Goal: Task Accomplishment & Management: Use online tool/utility

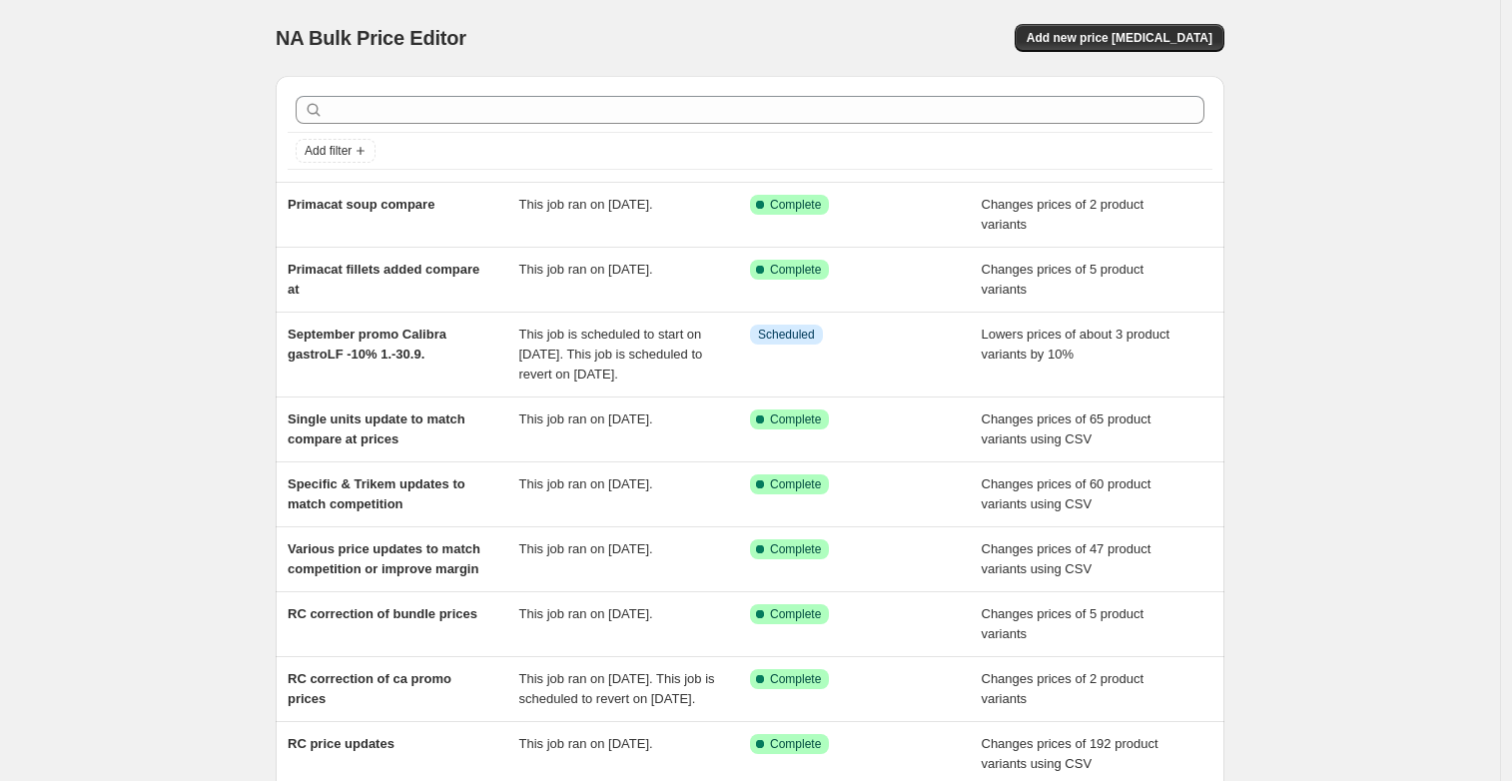
click at [168, 326] on div "NA Bulk Price Editor. This page is ready NA Bulk Price Editor Add new price [ME…" at bounding box center [750, 524] width 1500 height 1049
click at [133, 480] on div "NA Bulk Price Editor. This page is ready NA Bulk Price Editor Add new price [ME…" at bounding box center [750, 524] width 1500 height 1049
click at [202, 473] on div "NA Bulk Price Editor. This page is ready NA Bulk Price Editor Add new price [ME…" at bounding box center [750, 524] width 1500 height 1049
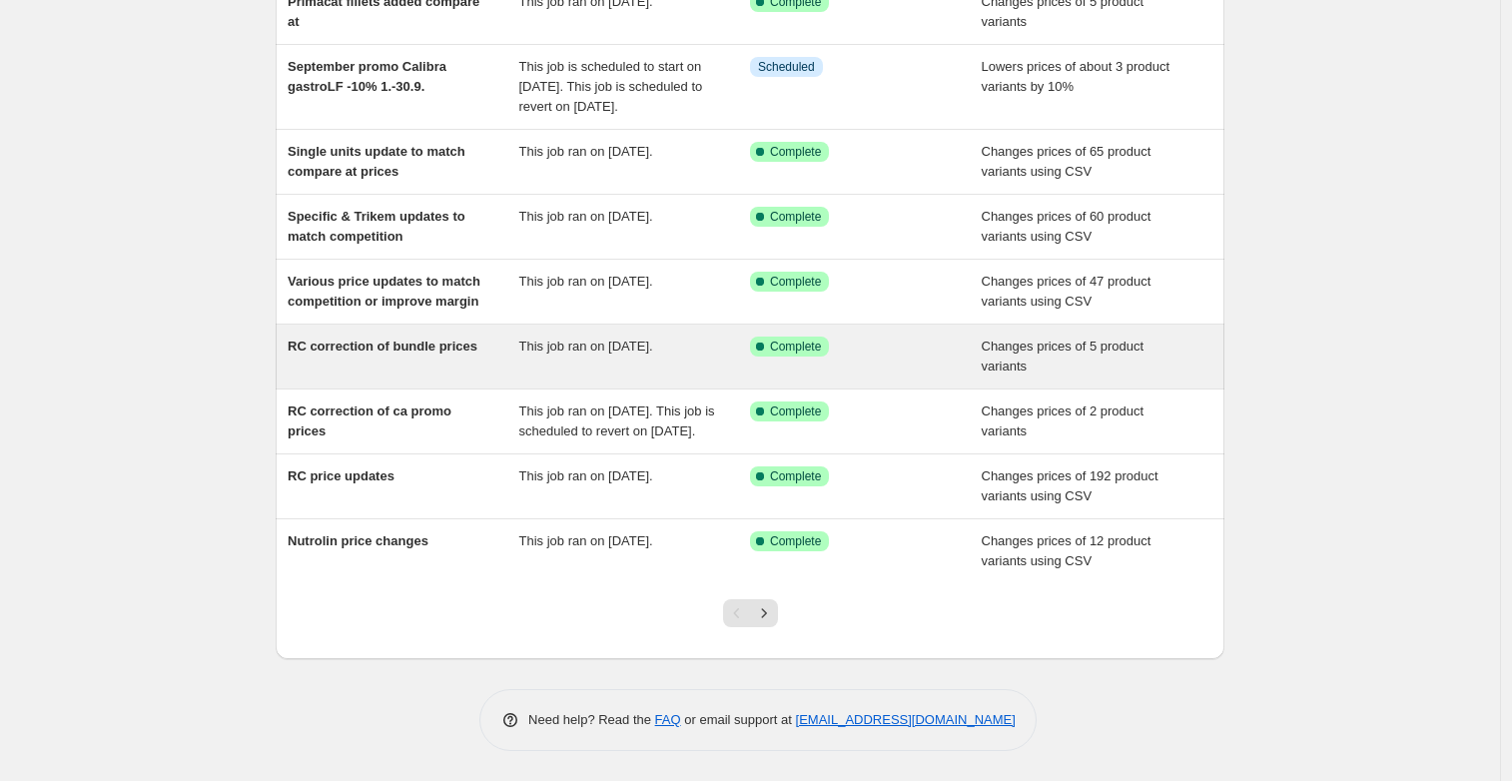
scroll to position [308, 0]
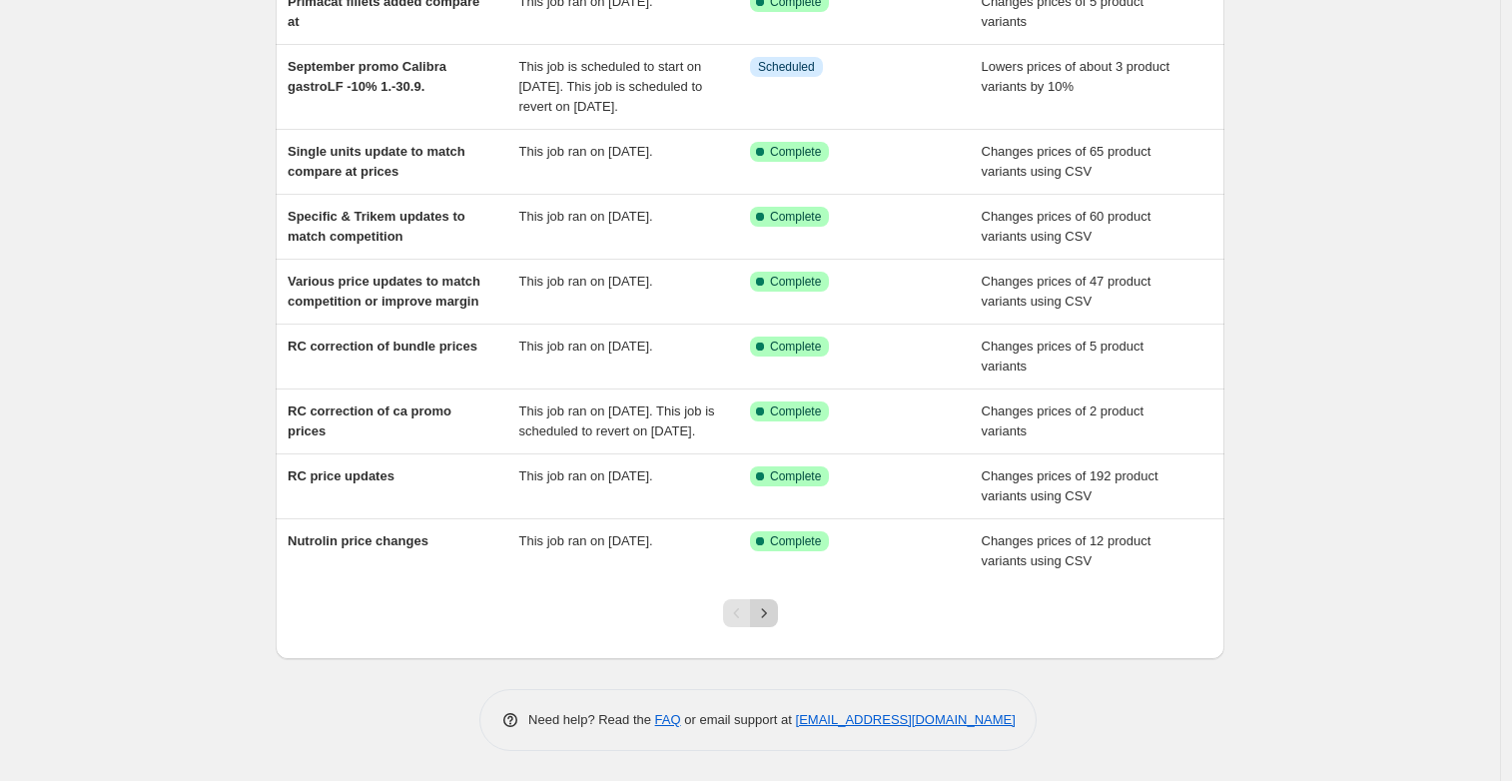
click at [764, 616] on icon "Next" at bounding box center [764, 613] width 20 height 20
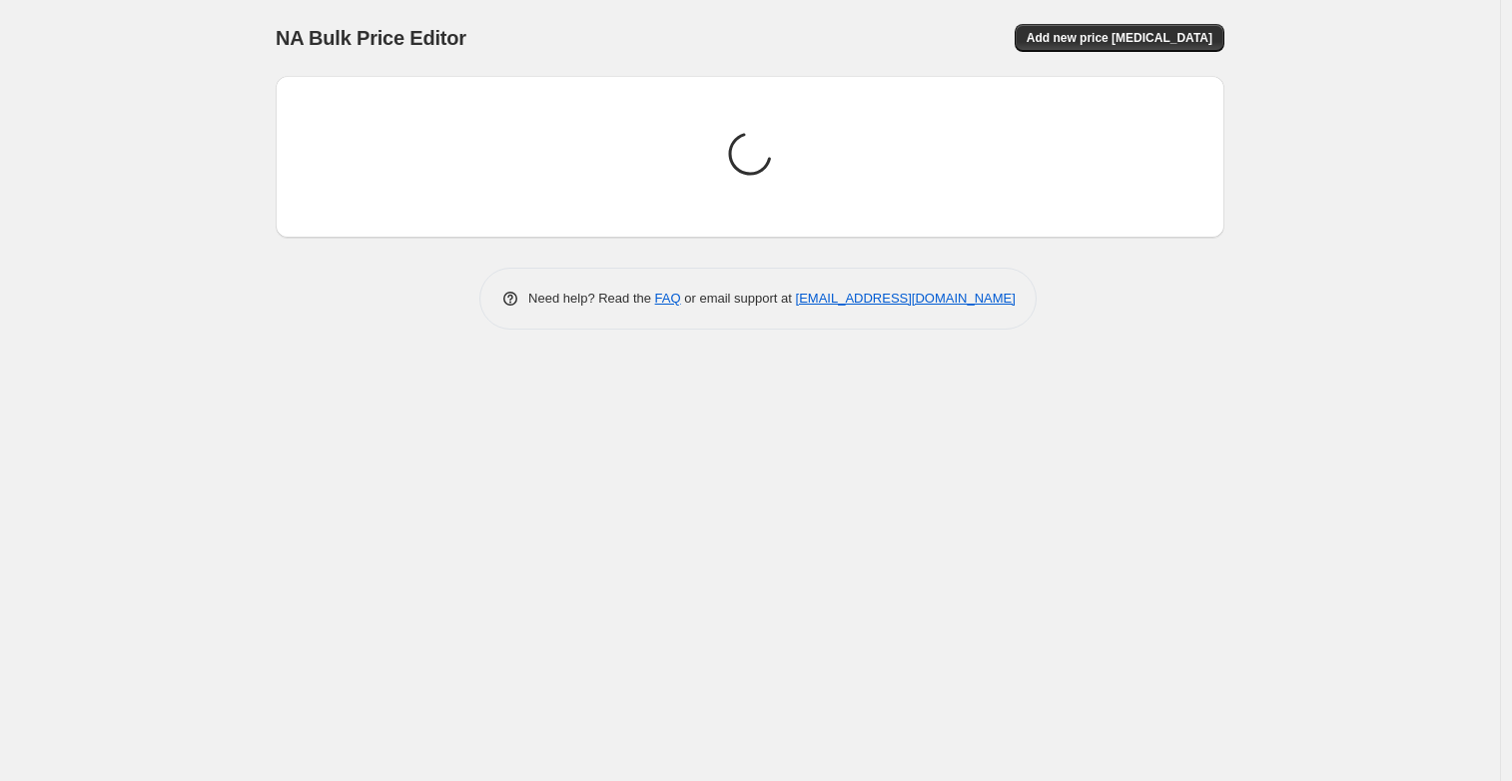
scroll to position [0, 0]
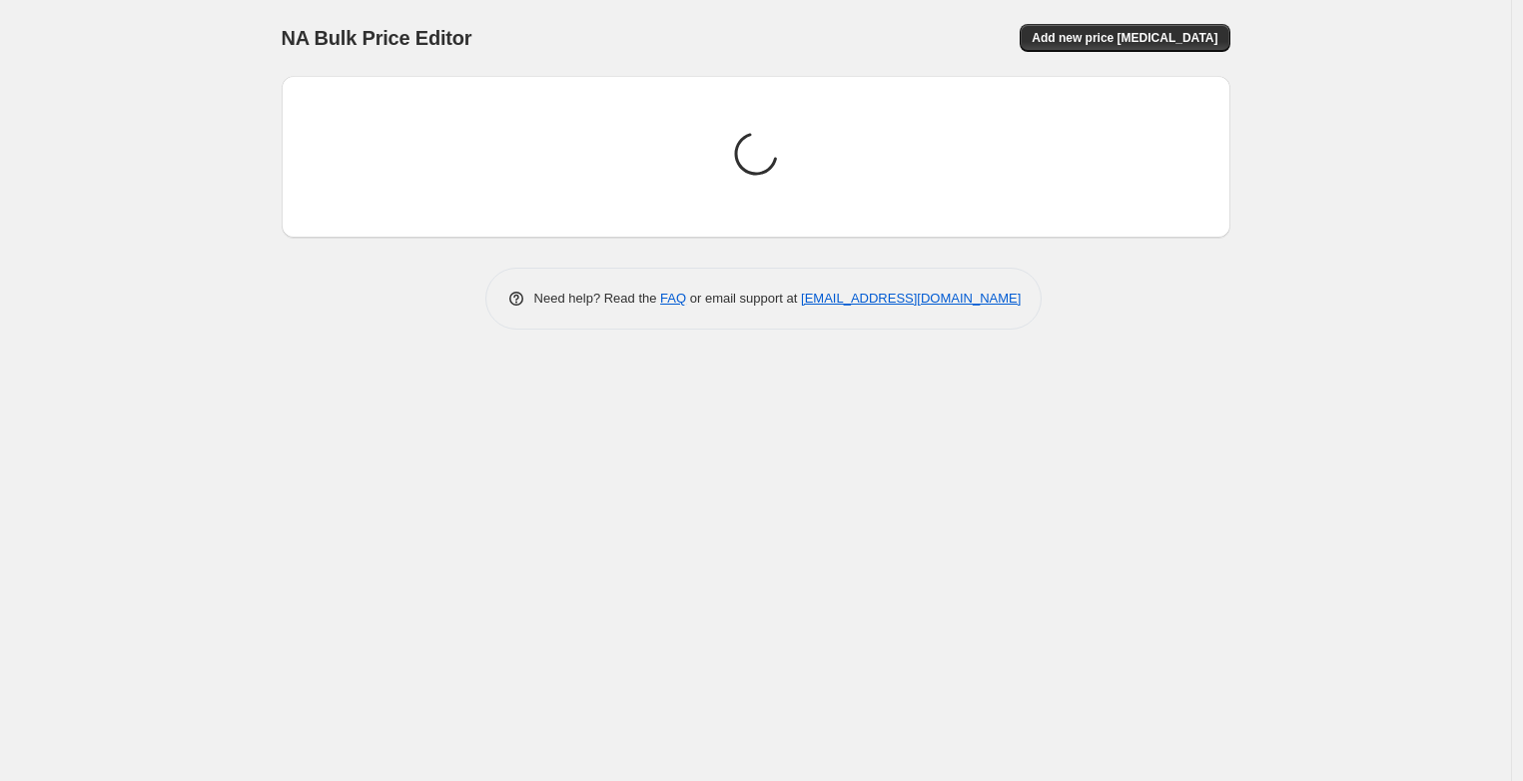
click at [197, 353] on div "NA Bulk Price Editor. This page is ready NA Bulk Price Editor Add new price [ME…" at bounding box center [755, 390] width 1511 height 781
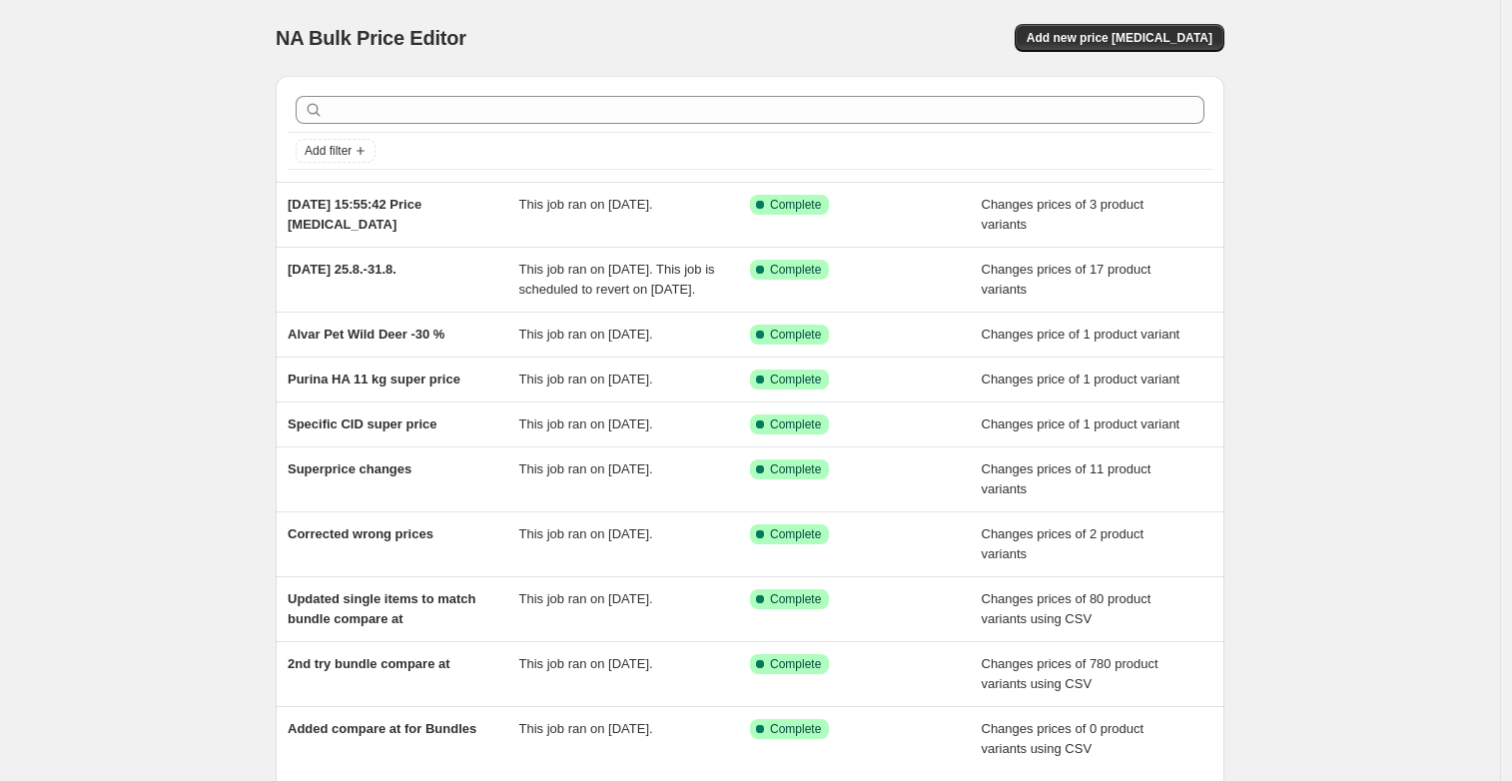
click at [184, 328] on div "NA Bulk Price Editor. This page is ready NA Bulk Price Editor Add new price [ME…" at bounding box center [750, 484] width 1500 height 969
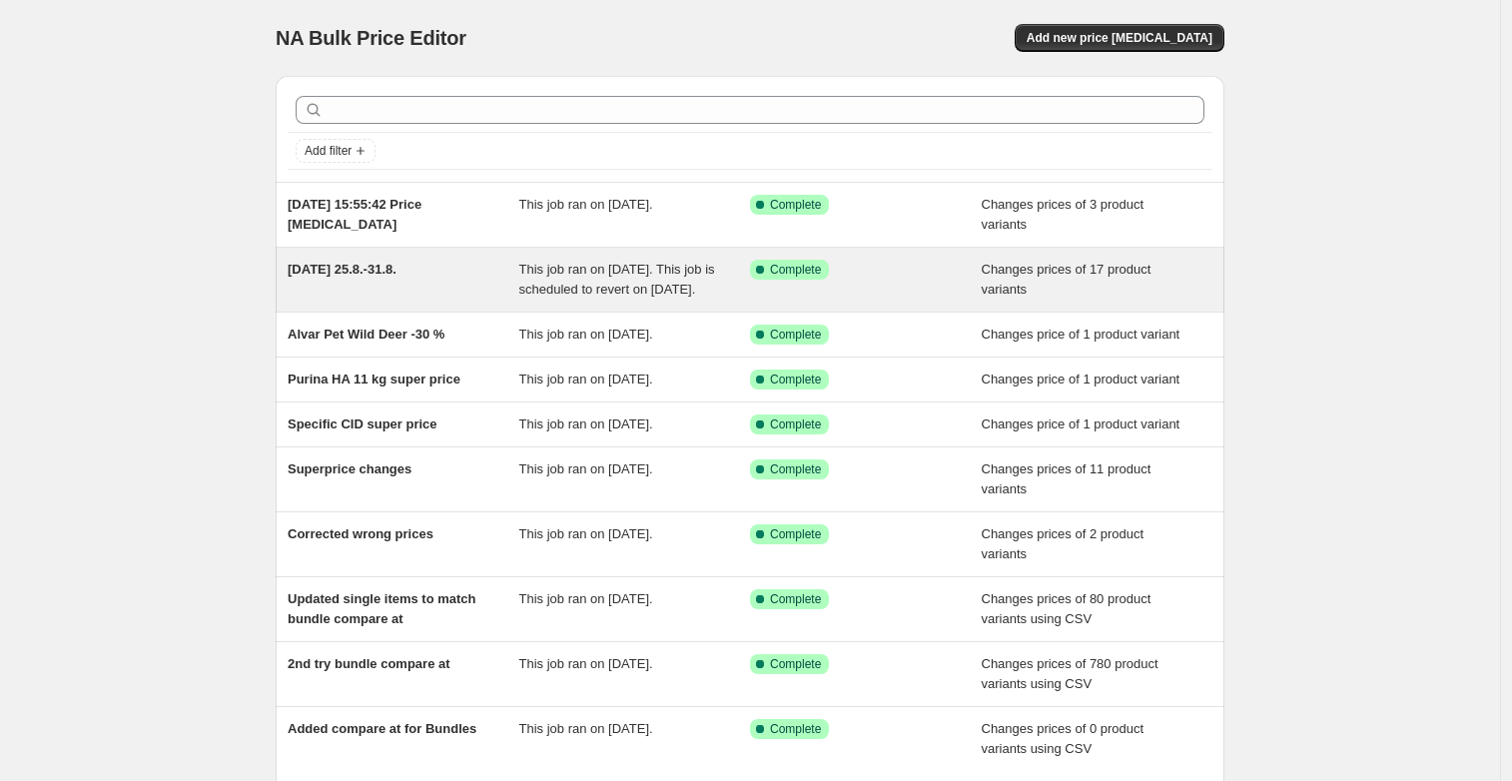
click at [351, 266] on span "[DATE] 25.8.-31.8." at bounding box center [342, 269] width 109 height 15
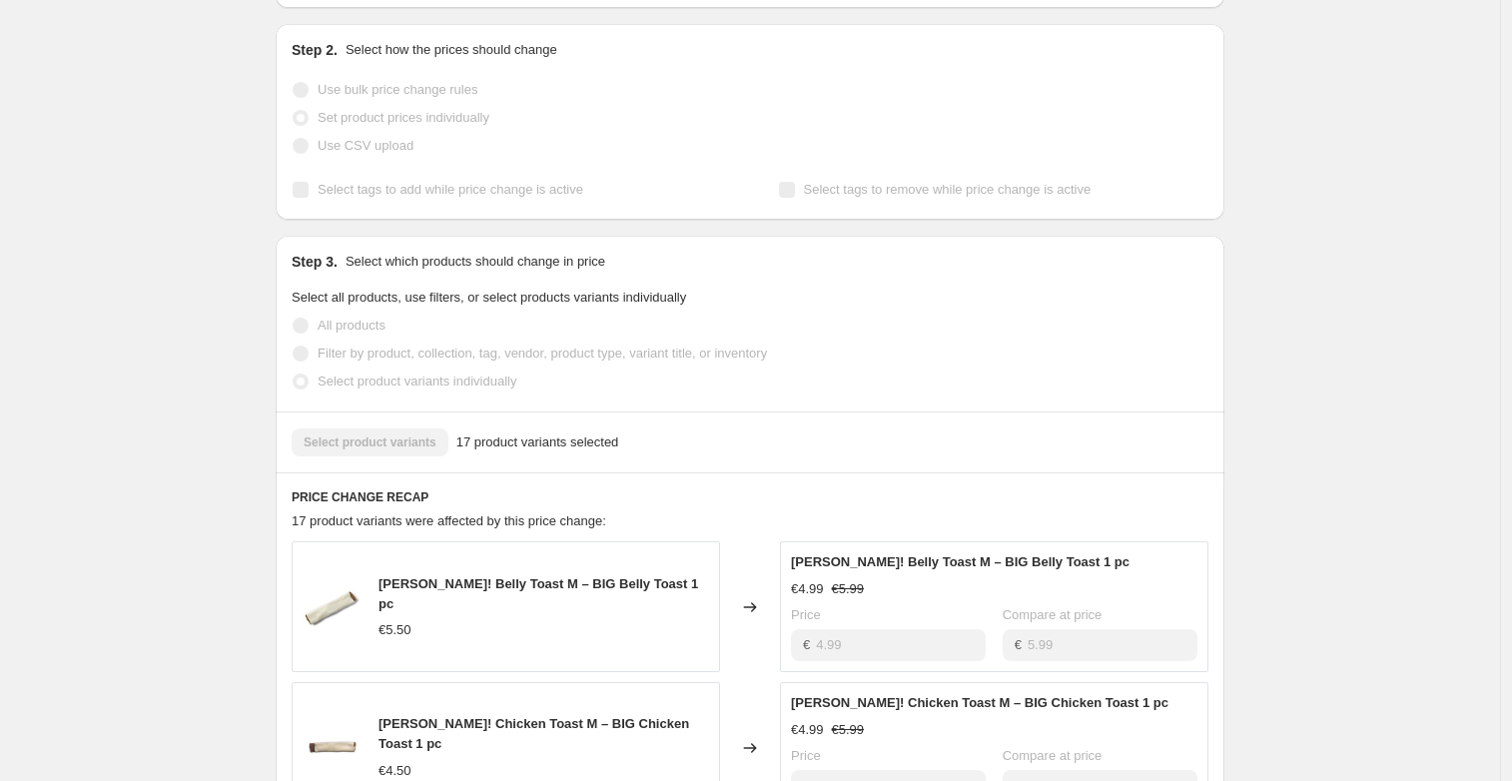
scroll to position [1214, 0]
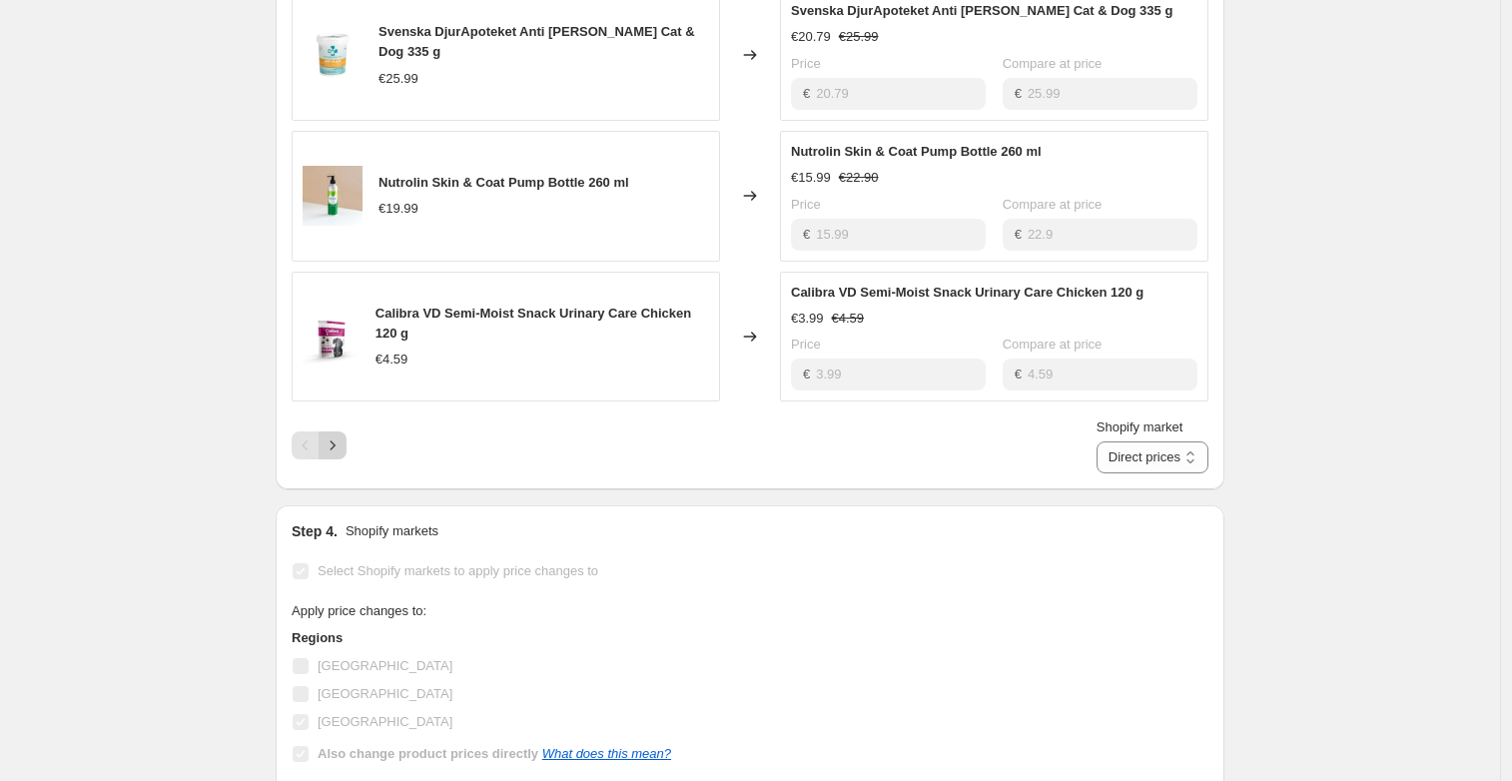
click at [330, 455] on icon "Next" at bounding box center [333, 445] width 20 height 20
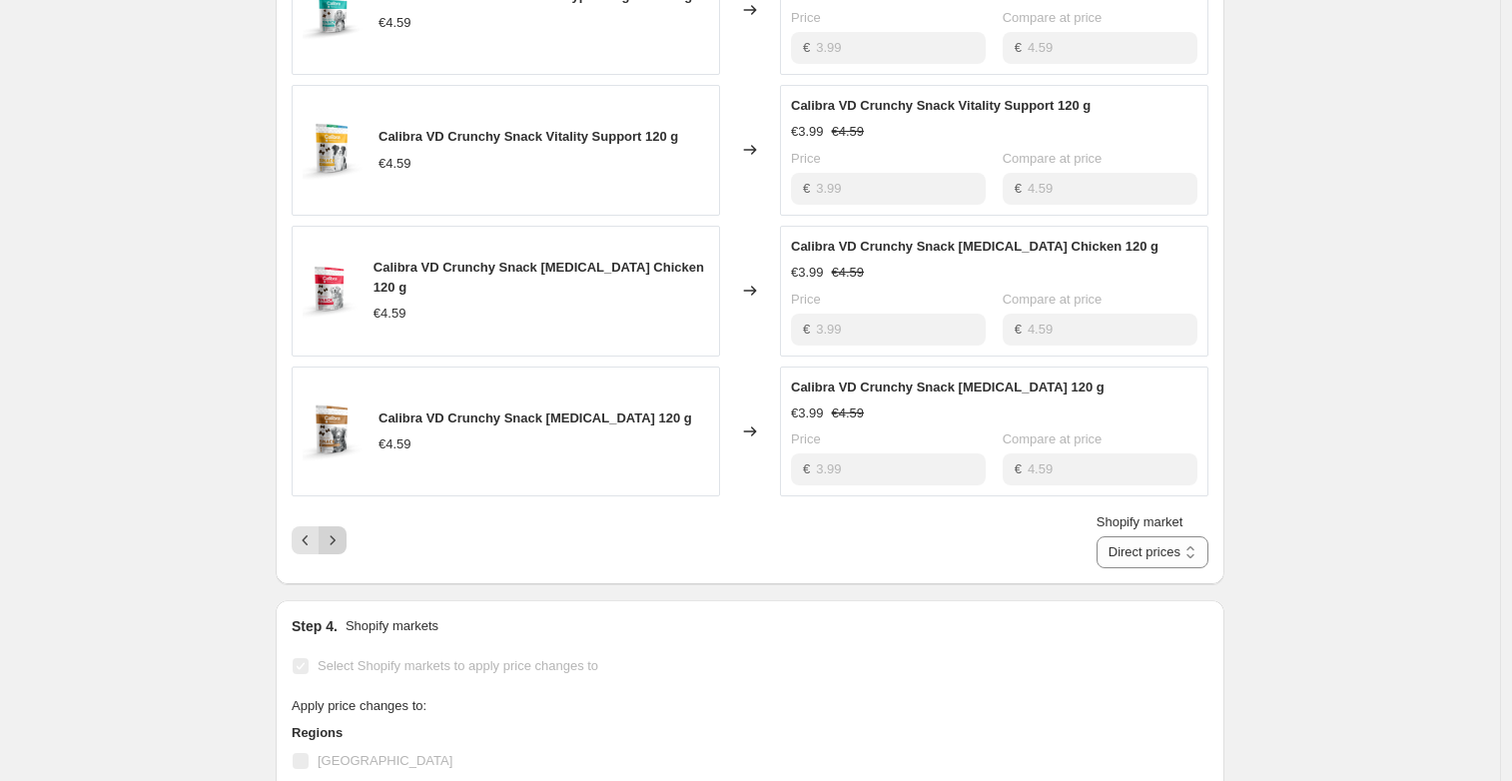
scroll to position [1325, 0]
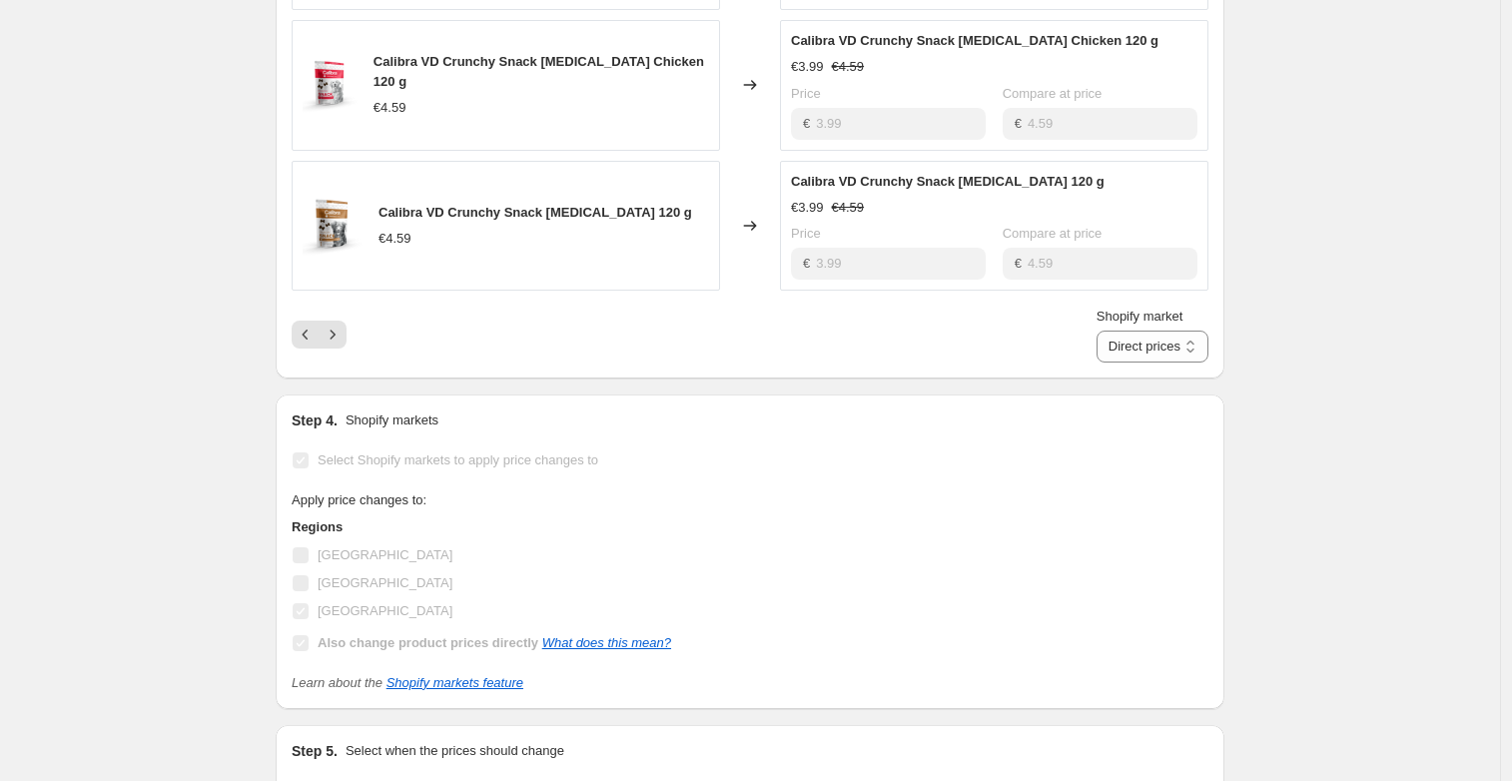
click at [344, 362] on div "Shopify market Direct prices [GEOGRAPHIC_DATA] Direct prices" at bounding box center [750, 335] width 917 height 56
click at [339, 339] on div "Shopify market Direct prices [GEOGRAPHIC_DATA] Direct prices" at bounding box center [750, 335] width 917 height 56
click at [340, 345] on icon "Next" at bounding box center [333, 335] width 20 height 20
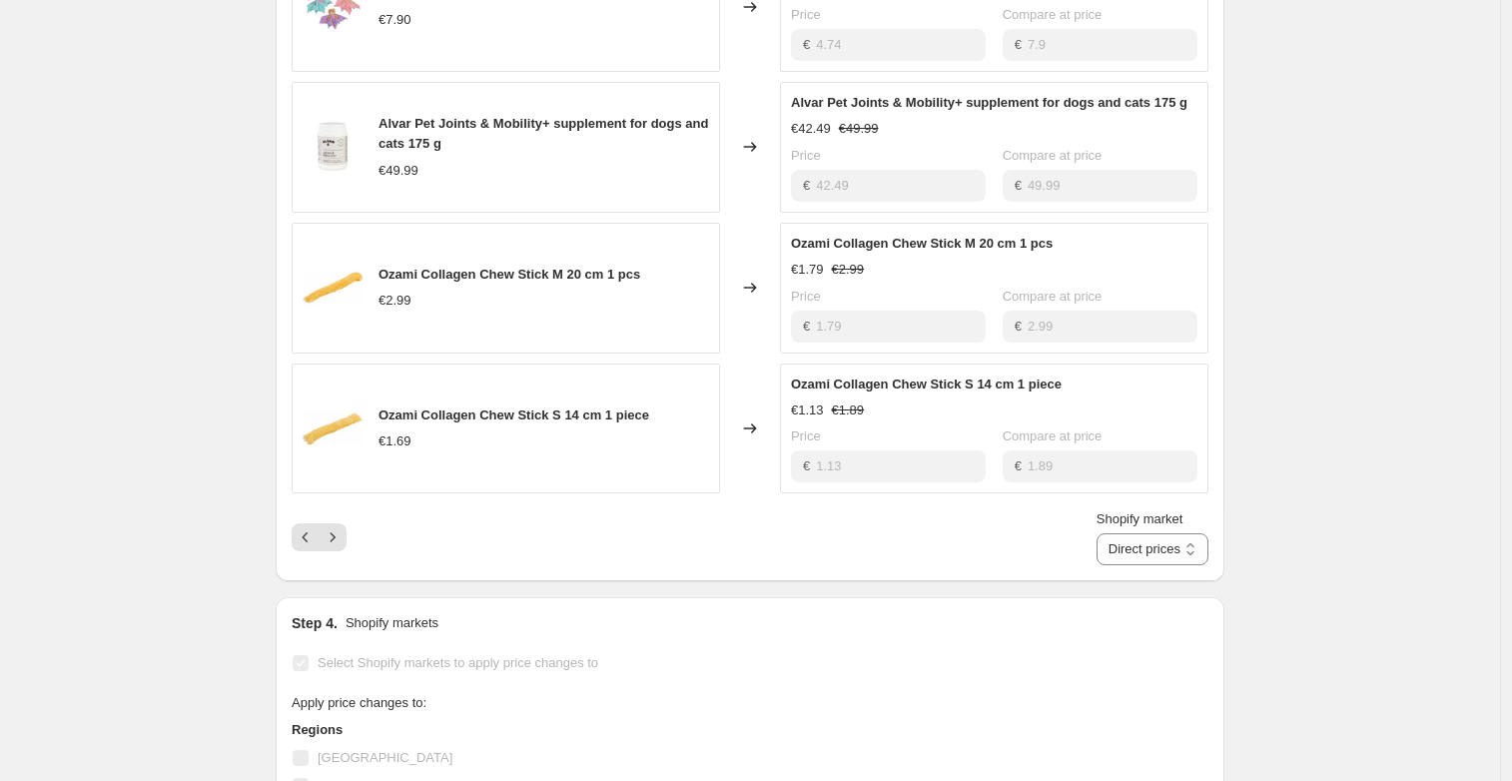
scroll to position [1135, 0]
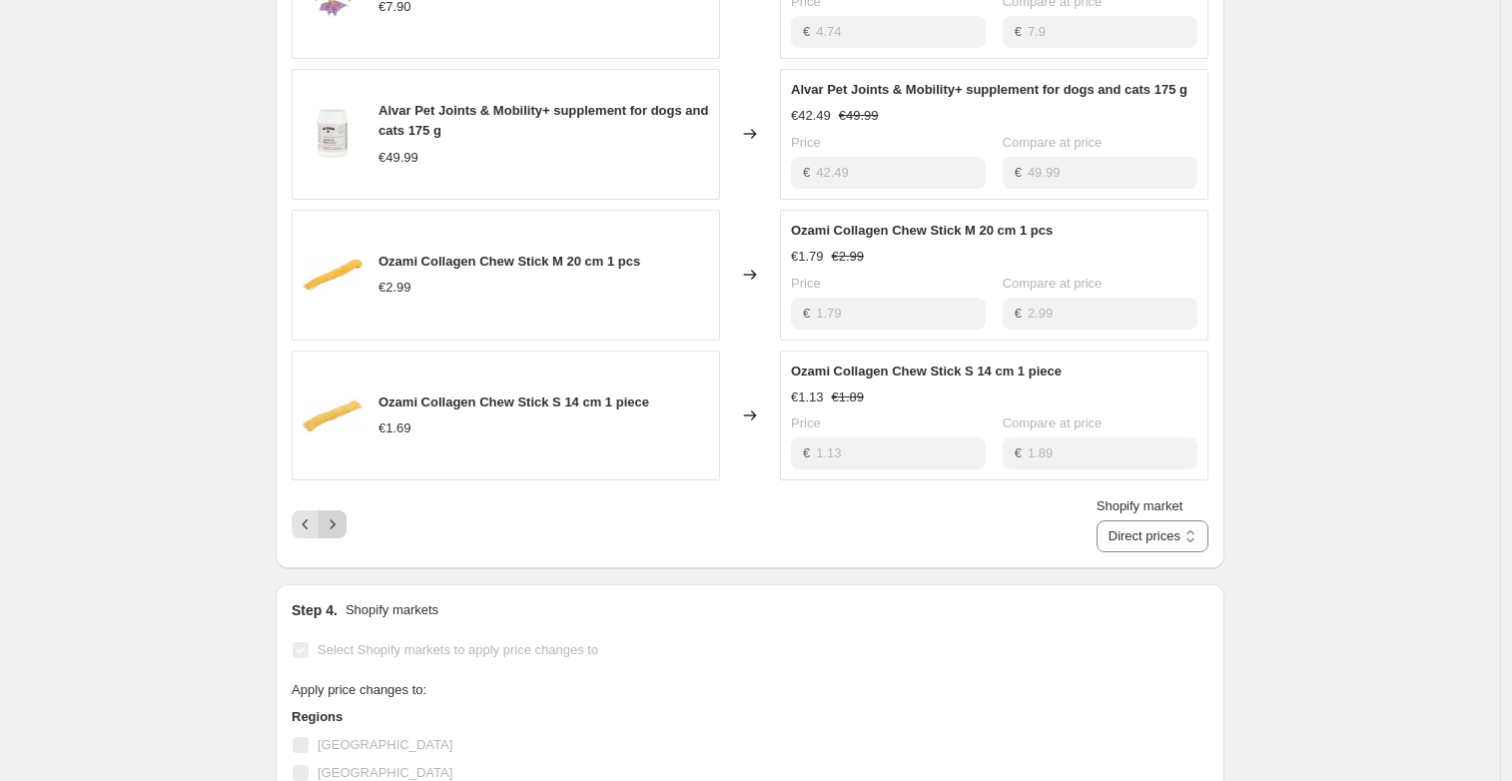
click at [343, 534] on icon "Next" at bounding box center [333, 524] width 20 height 20
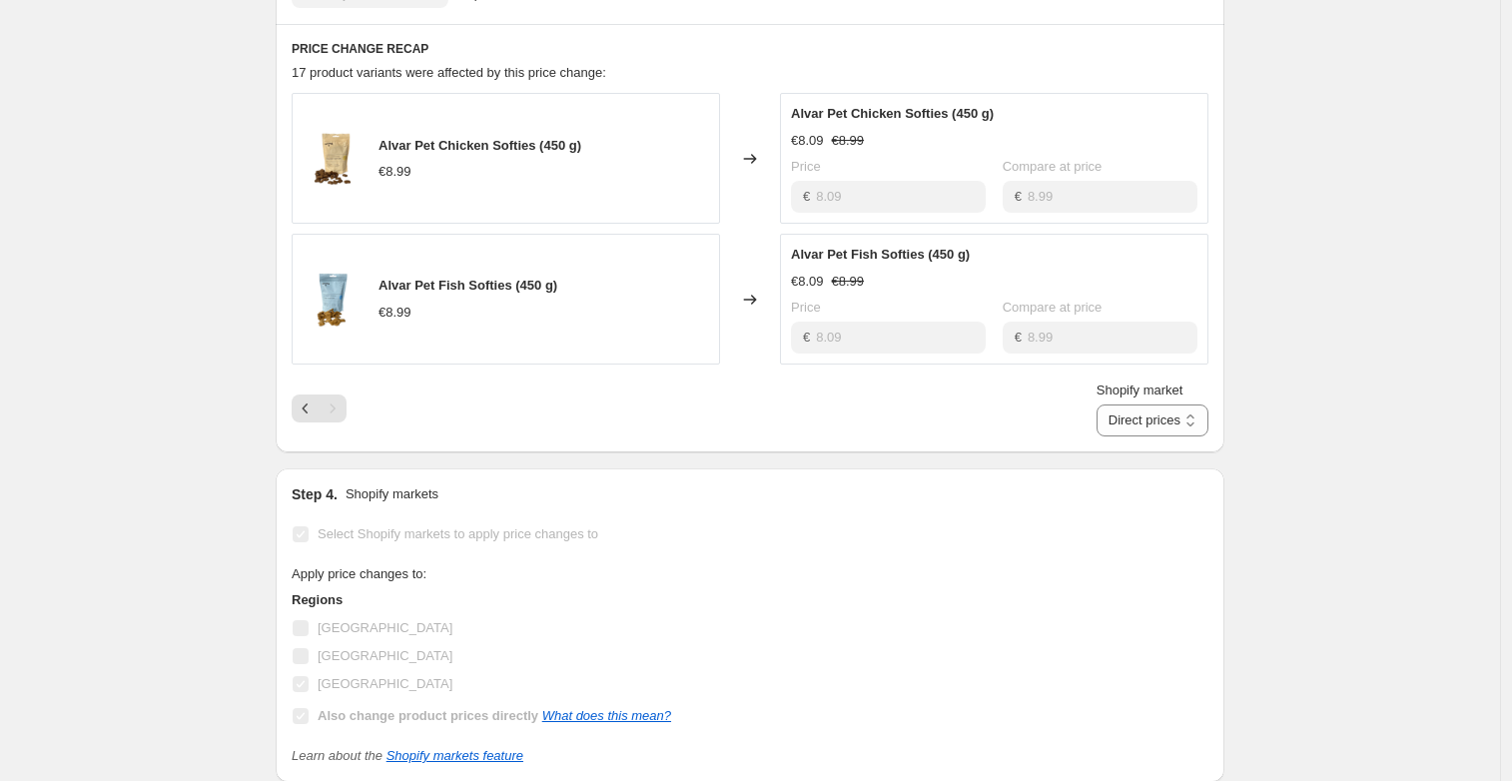
scroll to position [817, 0]
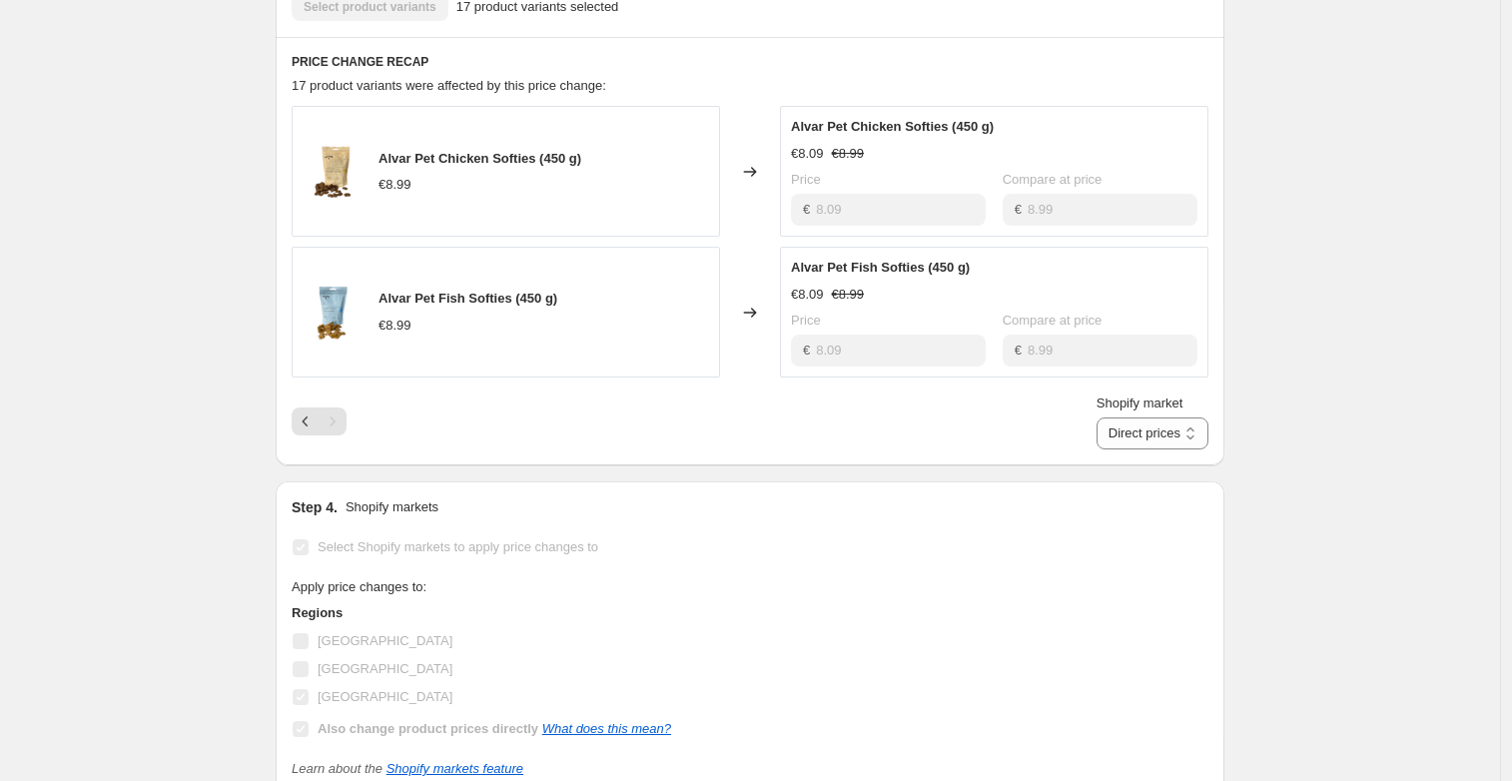
click at [640, 440] on div "Shopify market Direct prices [GEOGRAPHIC_DATA] Direct prices" at bounding box center [750, 421] width 917 height 56
click at [1139, 449] on select "Direct prices [GEOGRAPHIC_DATA]" at bounding box center [1152, 433] width 112 height 32
select select "88164925744"
click at [1120, 449] on select "Direct prices [GEOGRAPHIC_DATA]" at bounding box center [1152, 433] width 112 height 32
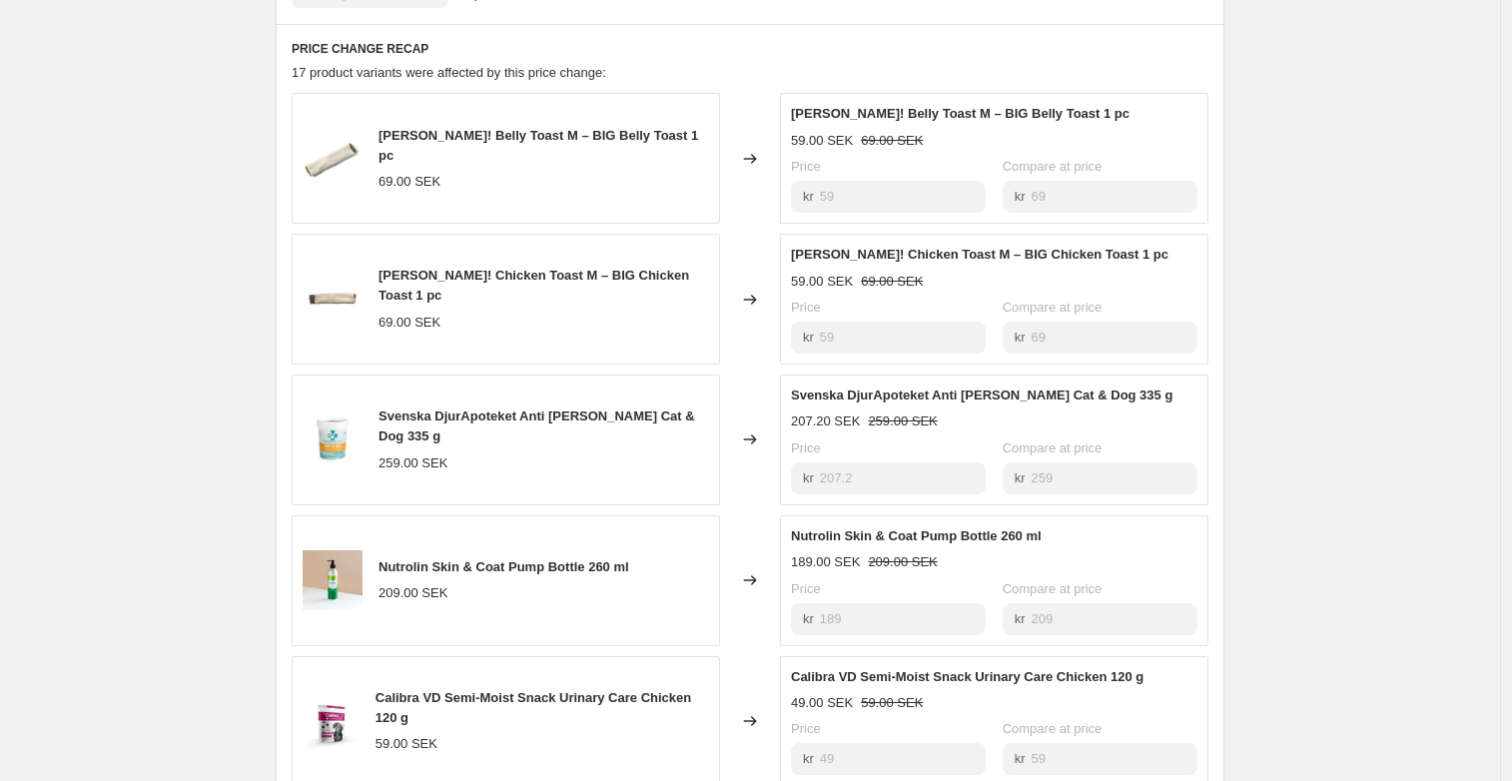
scroll to position [1419, 0]
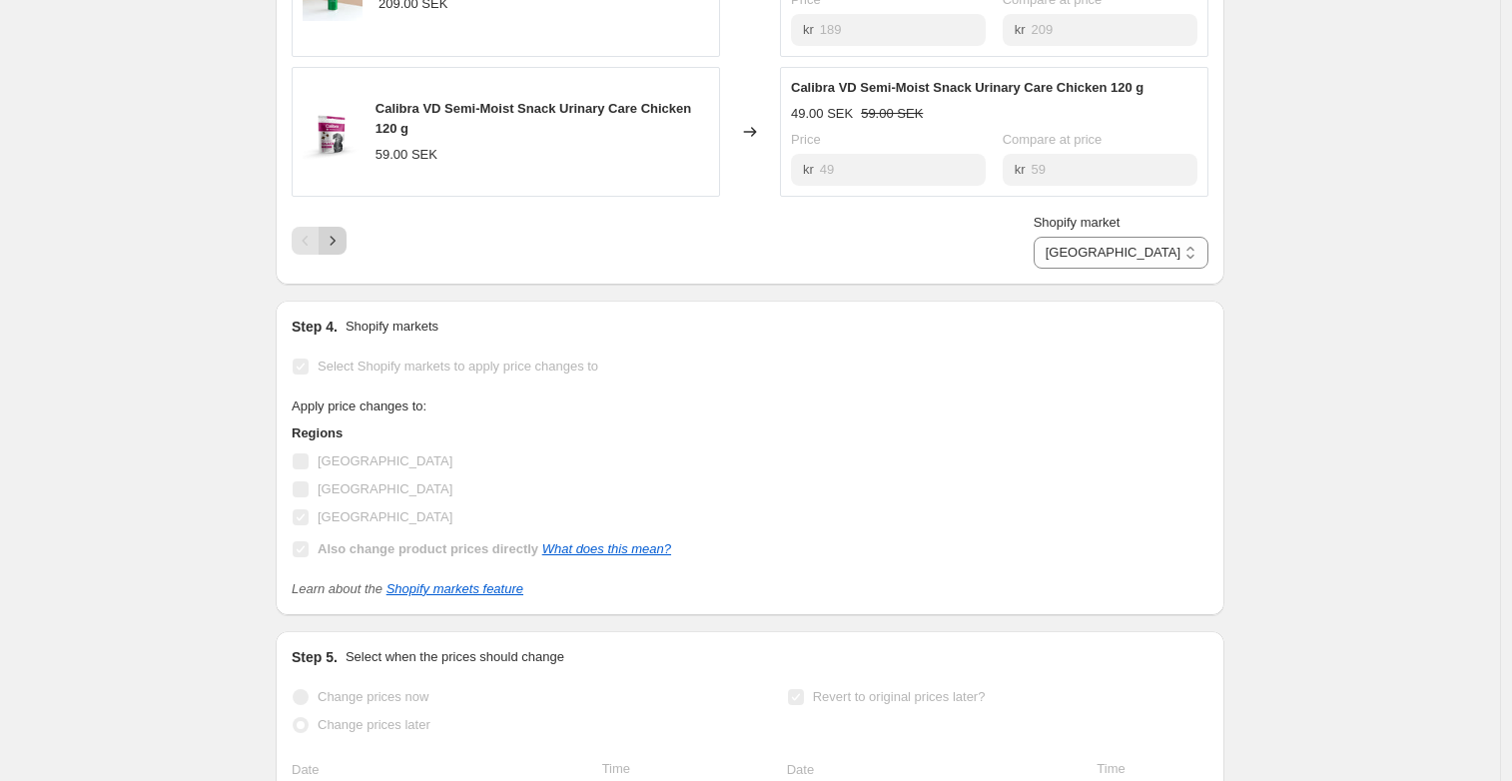
click at [341, 251] on icon "Next" at bounding box center [333, 241] width 20 height 20
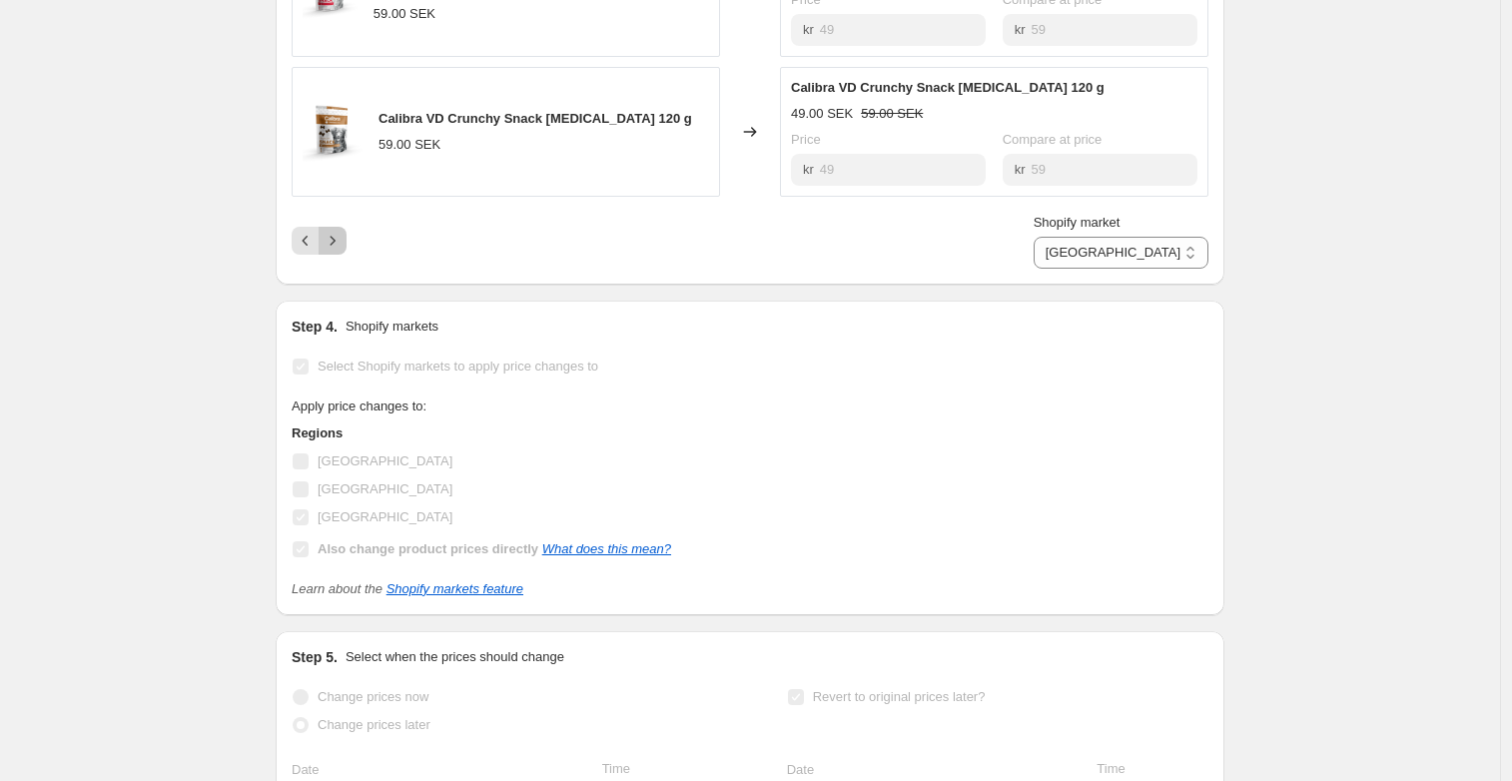
click at [343, 251] on icon "Next" at bounding box center [333, 241] width 20 height 20
click at [347, 255] on button "Next" at bounding box center [333, 241] width 28 height 28
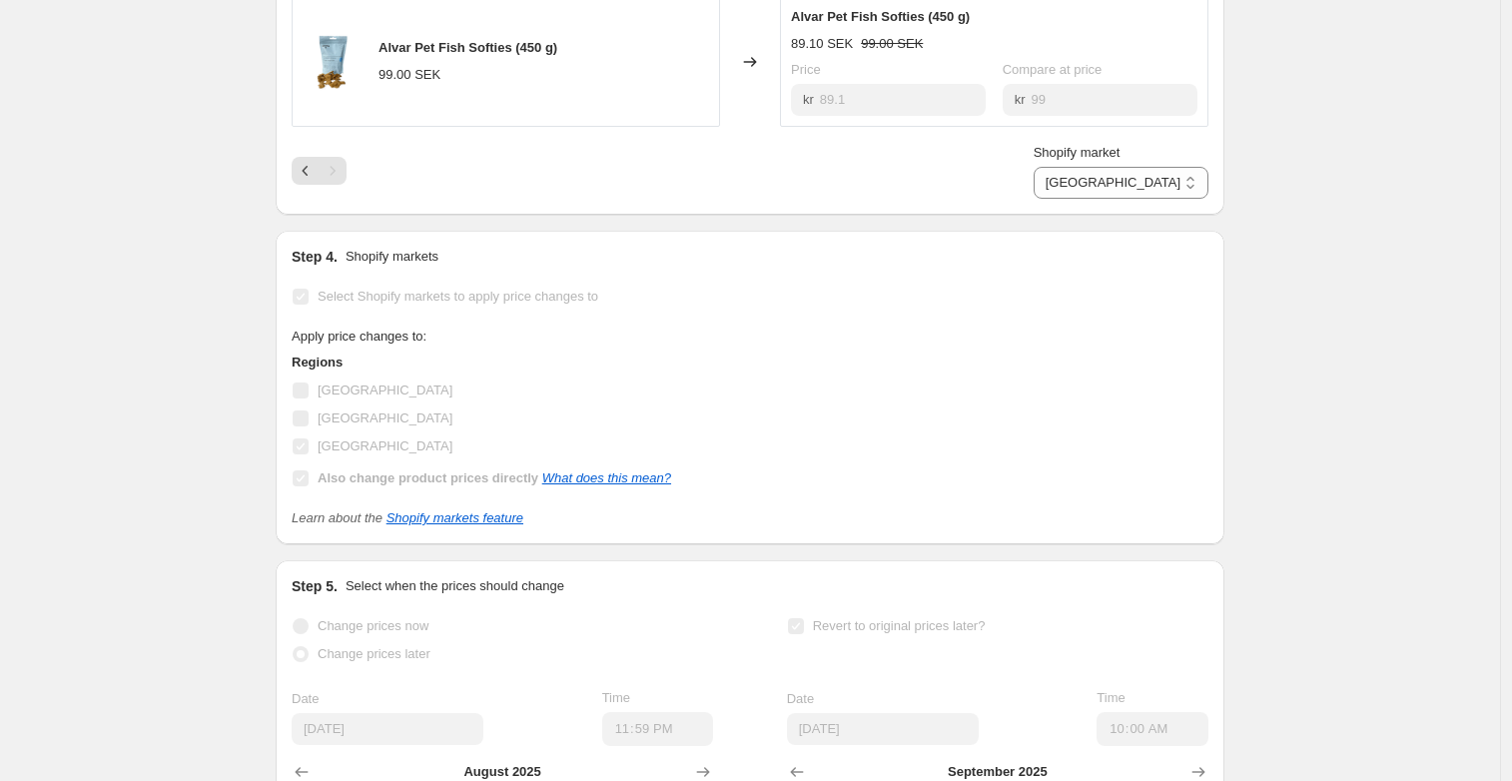
scroll to position [644, 0]
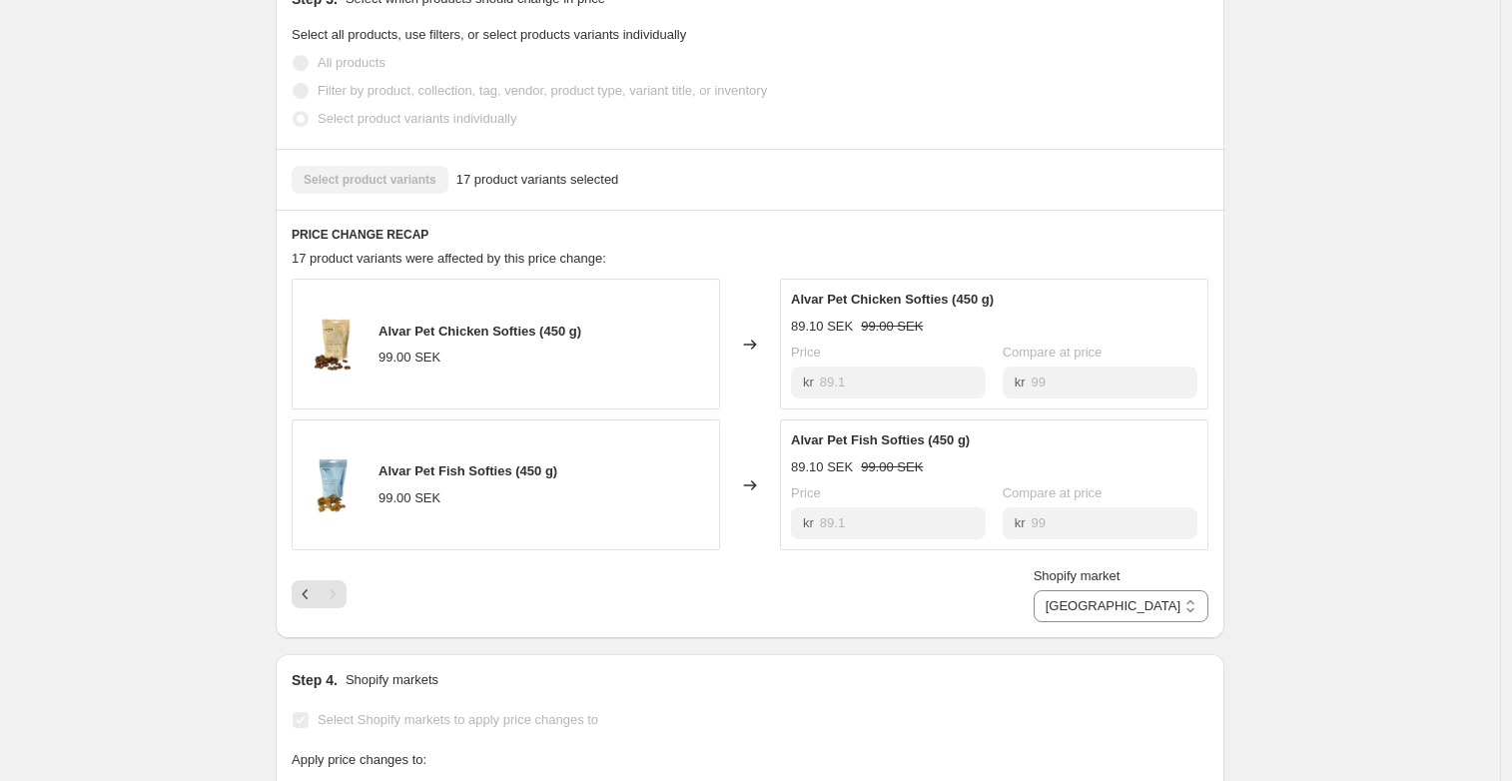
click at [1373, 555] on div "[DATE] 25.8.-31.8.. This page is ready [DATE] 25.8.-31.8. Success Complete Comp…" at bounding box center [750, 481] width 1500 height 2251
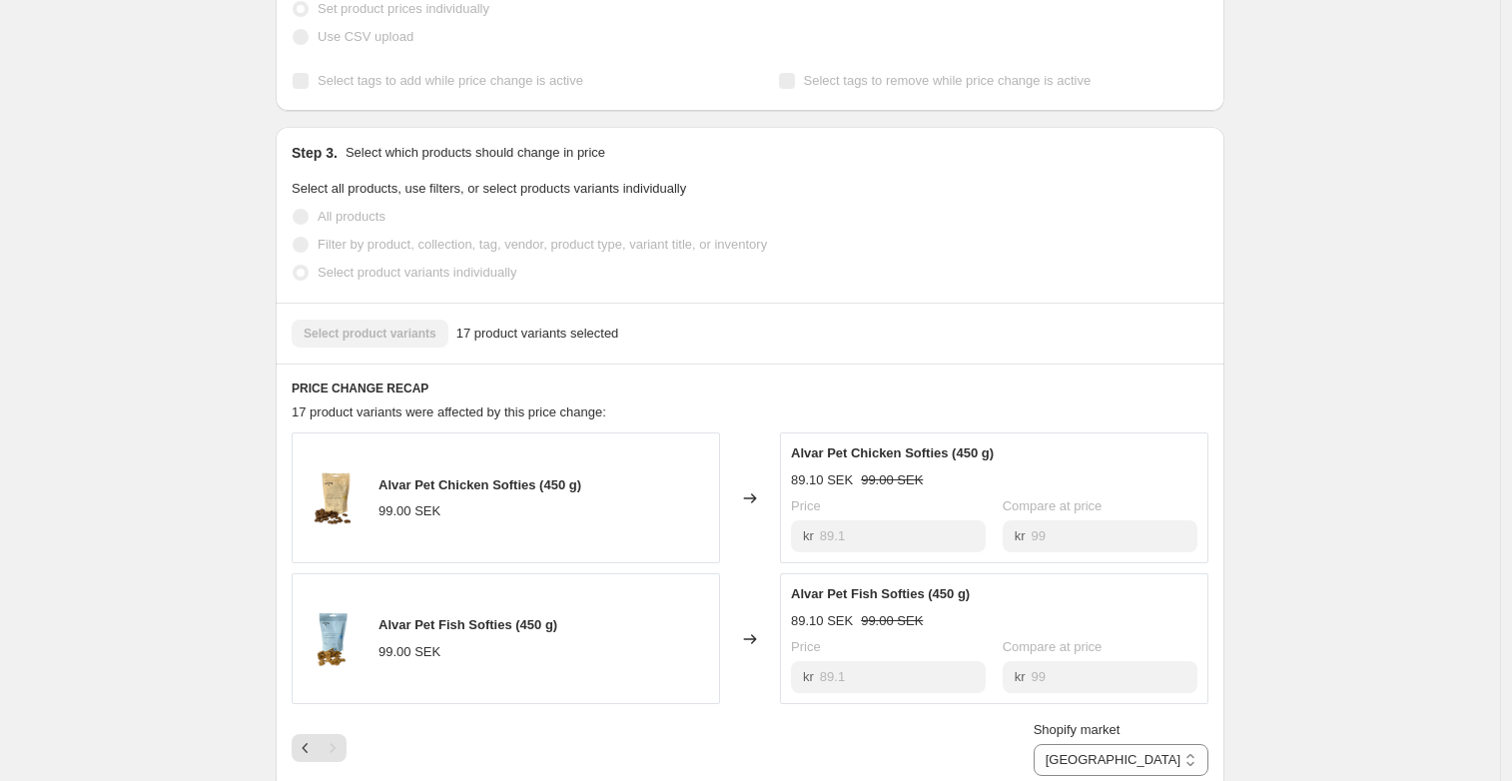
scroll to position [0, 0]
